Goal: Task Accomplishment & Management: Complete application form

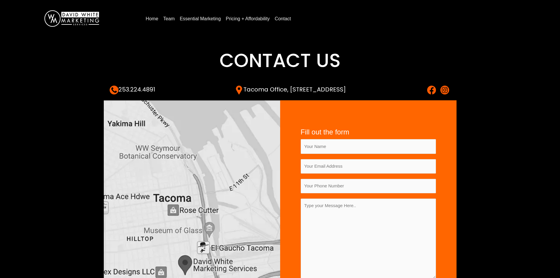
scroll to position [88, 0]
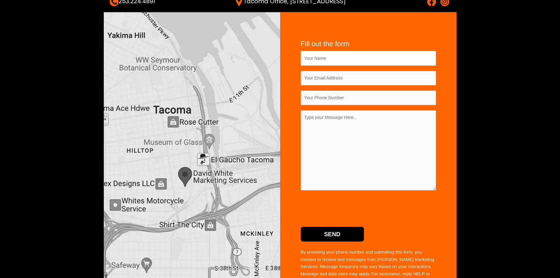
click at [351, 60] on input "Contact form" at bounding box center [367, 58] width 135 height 14
type input "[PERSON_NAME]"
type input "[EMAIL_ADDRESS][DOMAIN_NAME]"
type input "09167025099"
click at [340, 125] on textarea "Contact form" at bounding box center [367, 150] width 135 height 80
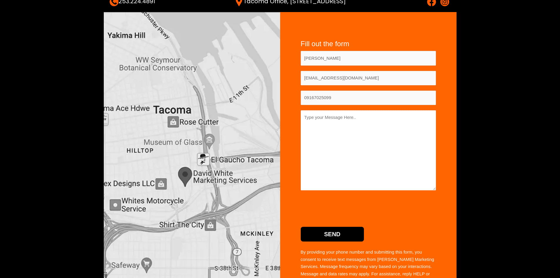
paste textarea "Hi, I wanted to reach out and introduce [PERSON_NAME], a virtual assistant agen…"
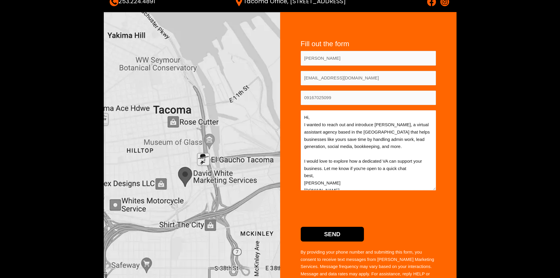
scroll to position [11, 0]
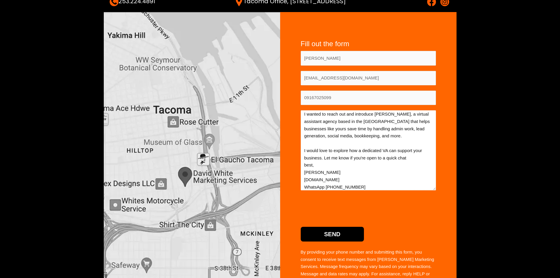
type textarea "Hi, I wanted to reach out and introduce [PERSON_NAME], a virtual assistant agen…"
click at [322, 232] on input "Send" at bounding box center [331, 233] width 63 height 15
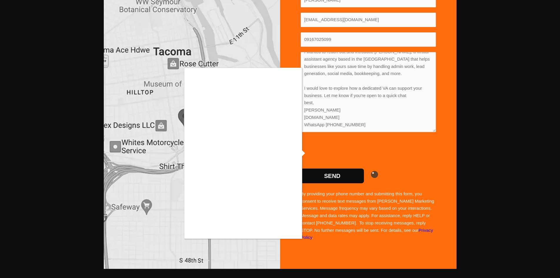
scroll to position [147, 0]
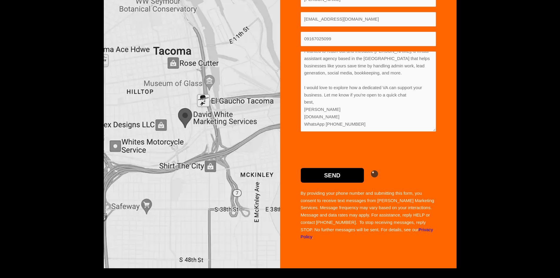
click at [335, 173] on input "Send" at bounding box center [331, 175] width 63 height 15
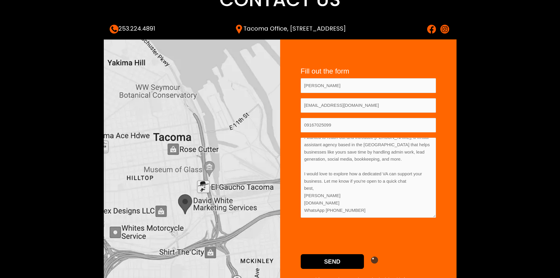
scroll to position [59, 0]
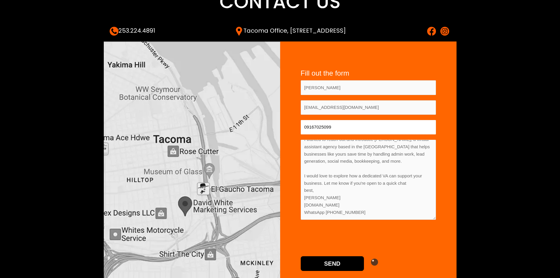
click at [307, 127] on input "09167025099" at bounding box center [367, 127] width 135 height 14
type input "9167025099"
drag, startPoint x: 355, startPoint y: 205, endPoint x: 293, endPoint y: 207, distance: 62.6
click at [293, 207] on div "Fill out the form [PERSON_NAME] [EMAIL_ADDRESS][DOMAIN_NAME] 9167025099 Hi, I w…" at bounding box center [368, 198] width 176 height 315
type textarea "Hi, I wanted to reach out and introduce [PERSON_NAME], a virtual assistant agen…"
